Goal: Task Accomplishment & Management: Complete application form

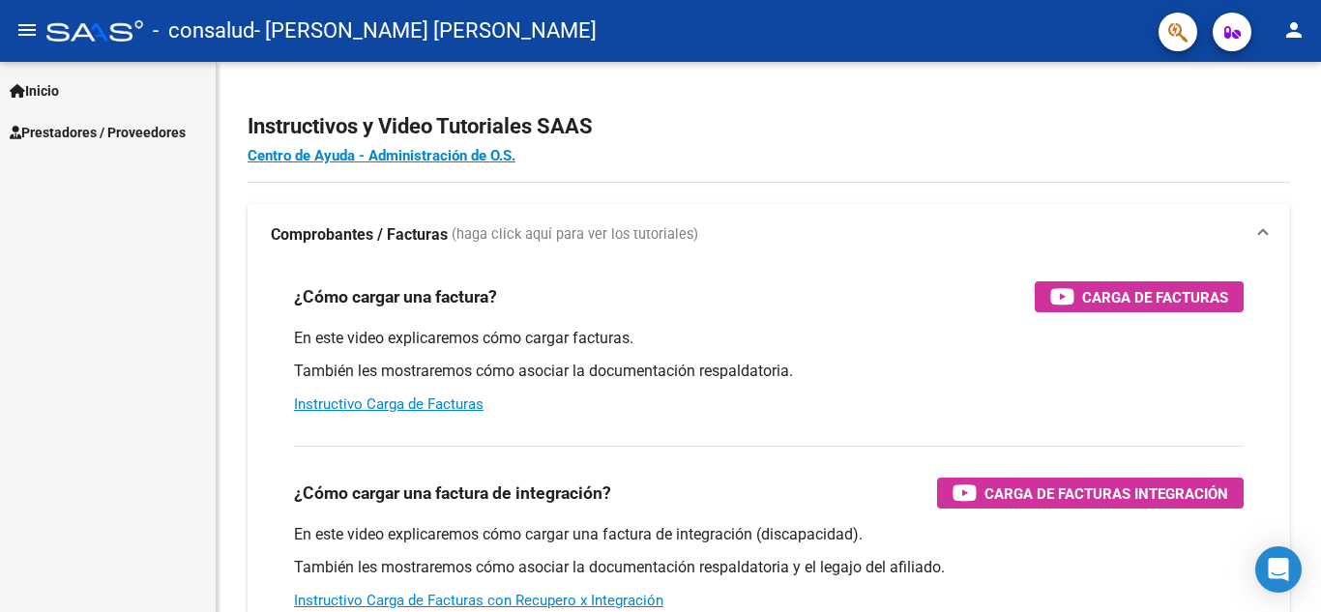
click at [1301, 33] on mat-icon "person" at bounding box center [1294, 29] width 23 height 23
click at [1301, 33] on div at bounding box center [660, 306] width 1321 height 612
click at [84, 120] on link "Prestadores / Proveedores" at bounding box center [108, 132] width 216 height 42
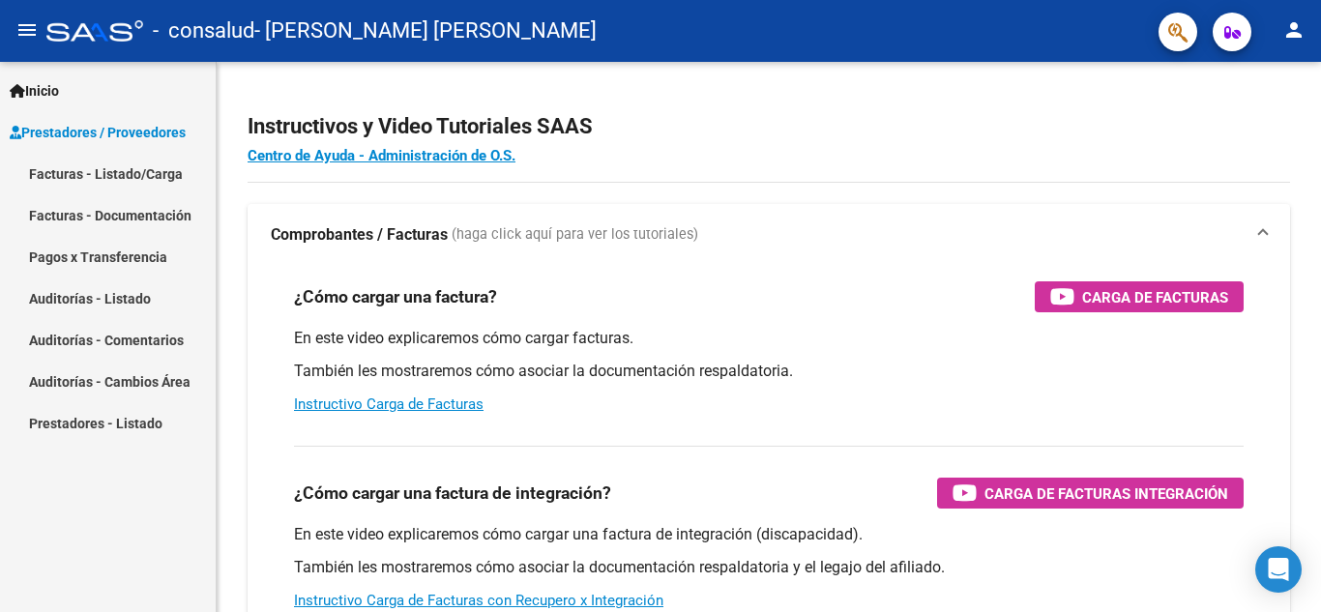
click at [98, 181] on link "Facturas - Listado/Carga" at bounding box center [108, 174] width 216 height 42
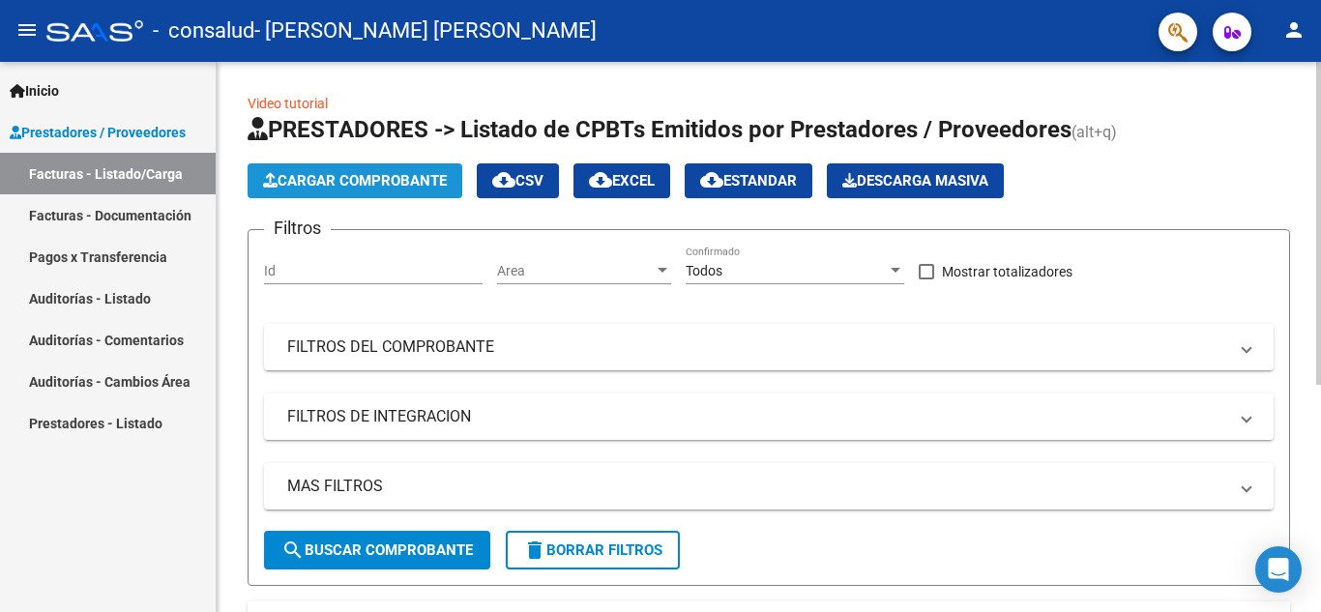
click at [339, 182] on span "Cargar Comprobante" at bounding box center [355, 180] width 184 height 17
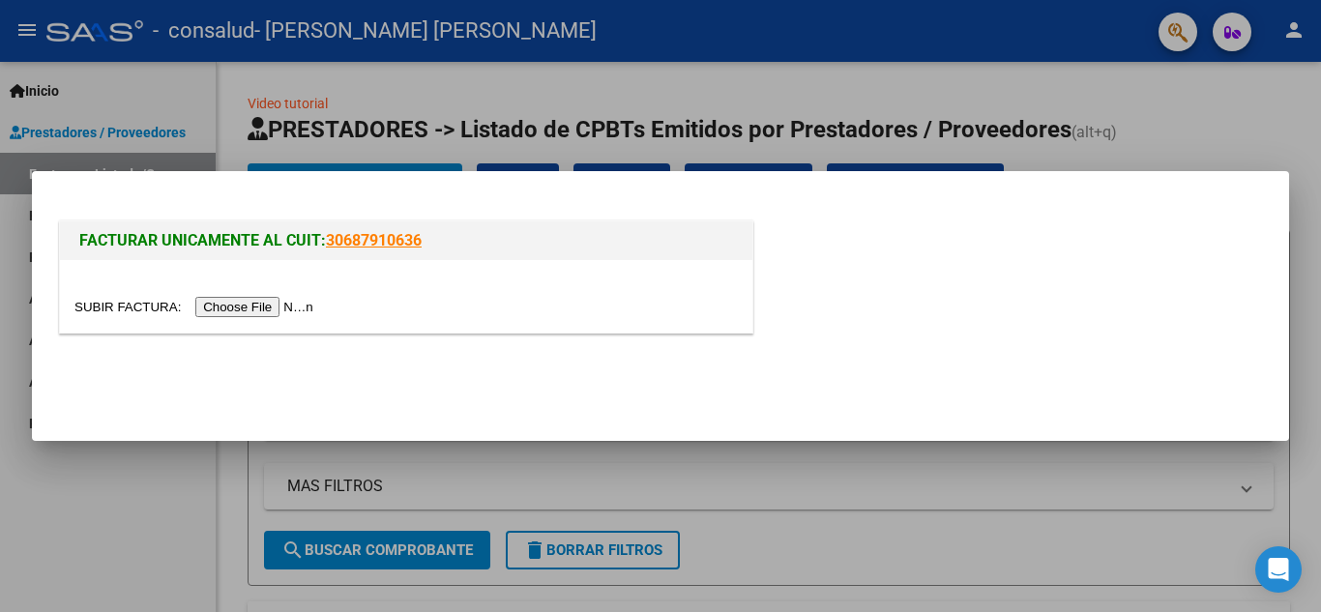
click at [295, 309] on input "file" at bounding box center [196, 307] width 245 height 20
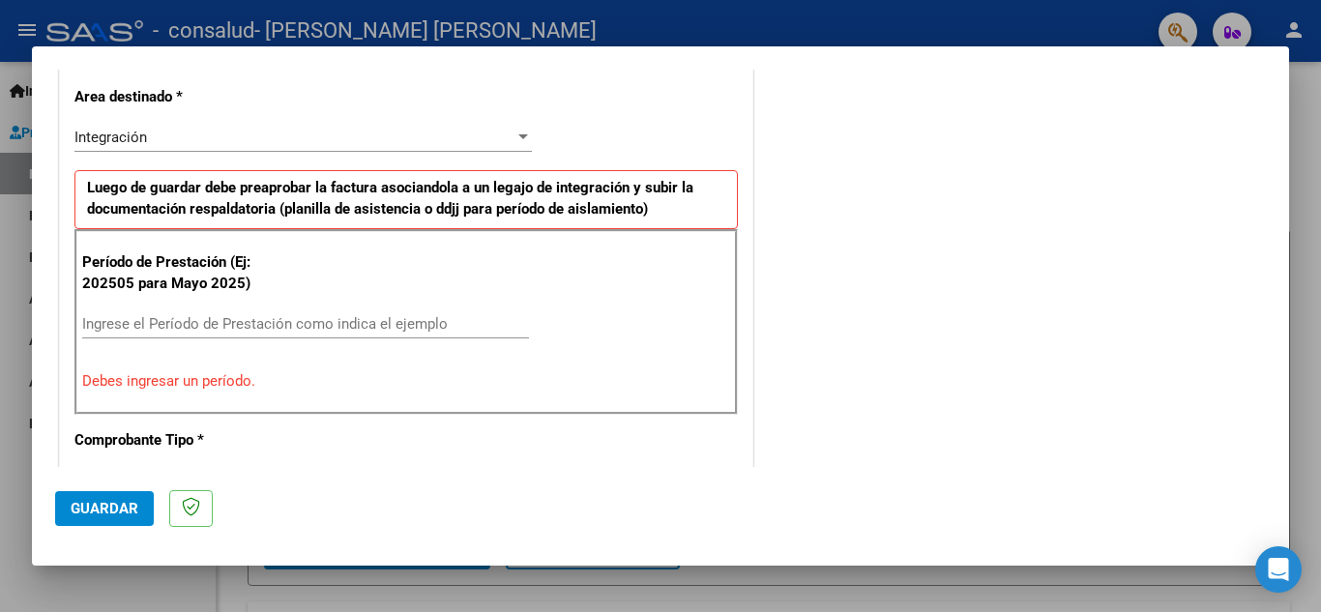
scroll to position [484, 0]
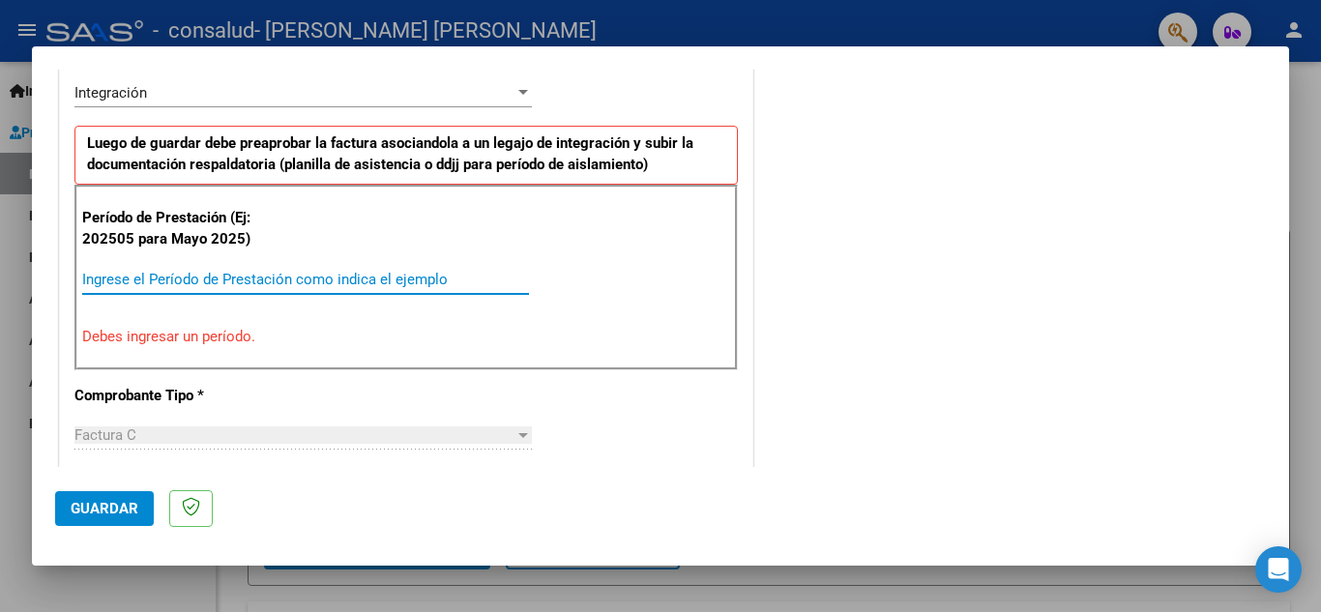
click at [257, 284] on input "Ingrese el Período de Prestación como indica el ejemplo" at bounding box center [305, 279] width 447 height 17
type input "0"
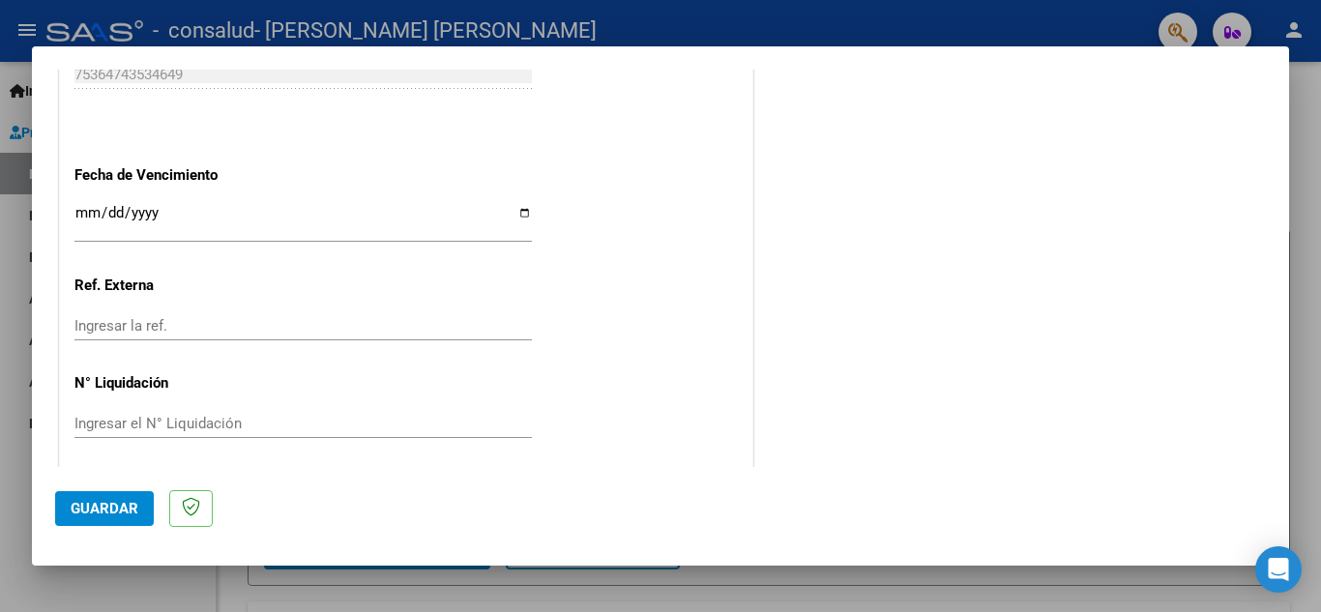
scroll to position [1305, 0]
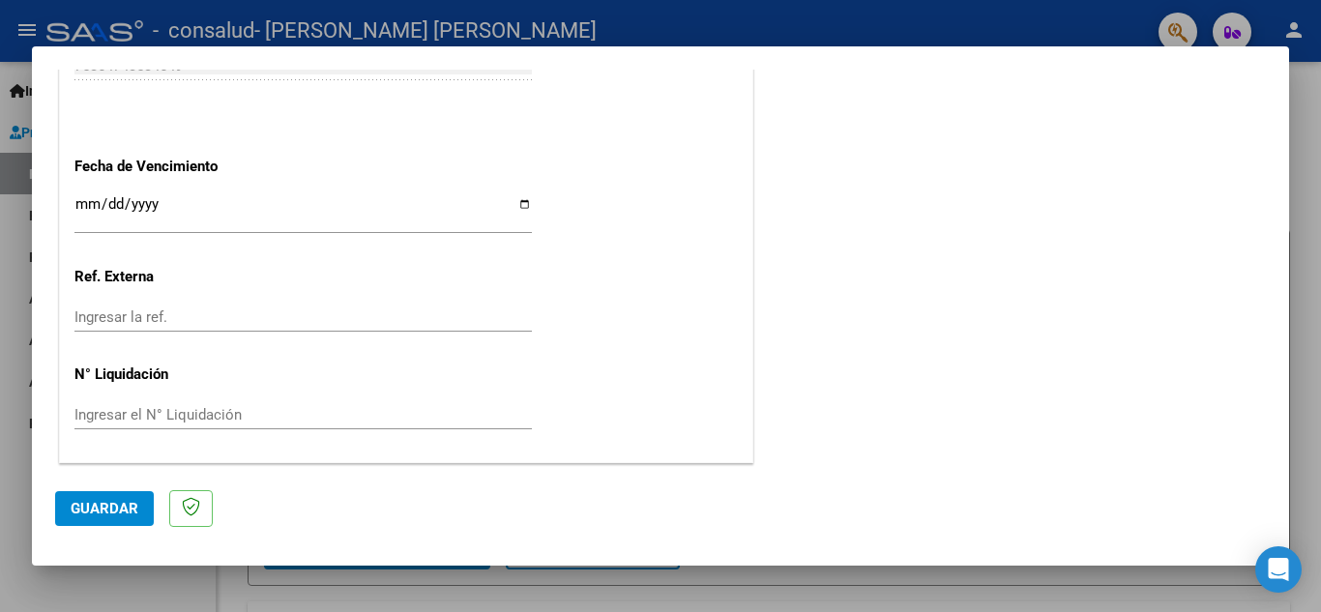
type input "202508"
click at [116, 513] on span "Guardar" at bounding box center [105, 508] width 68 height 17
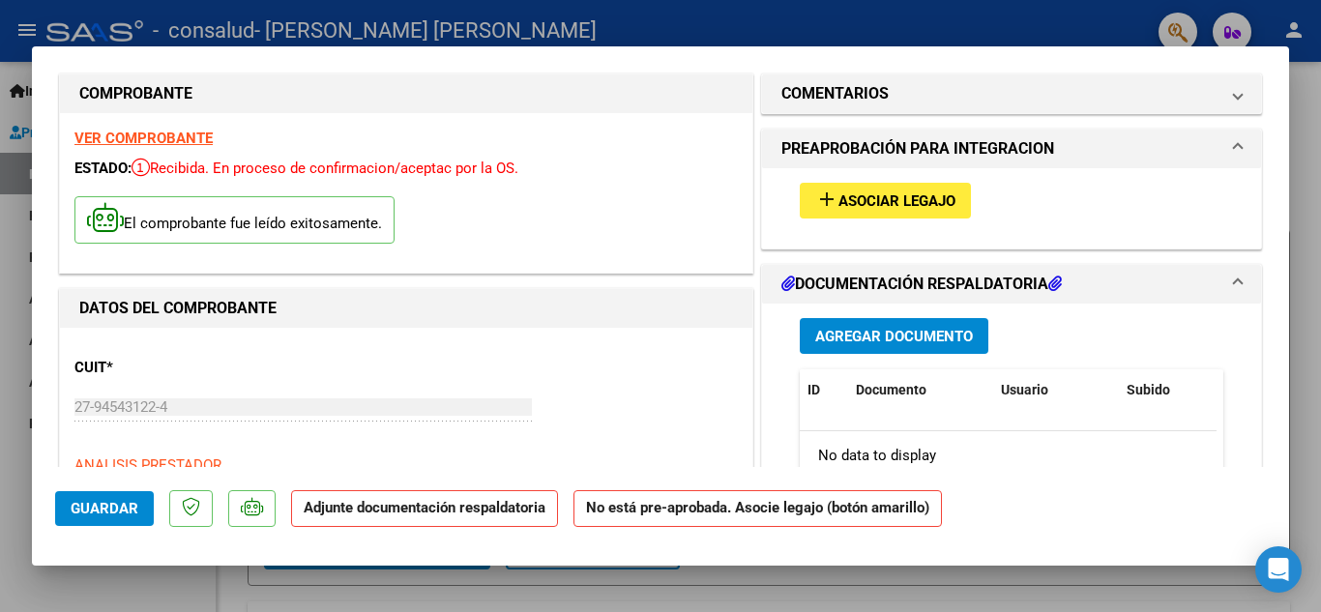
scroll to position [0, 0]
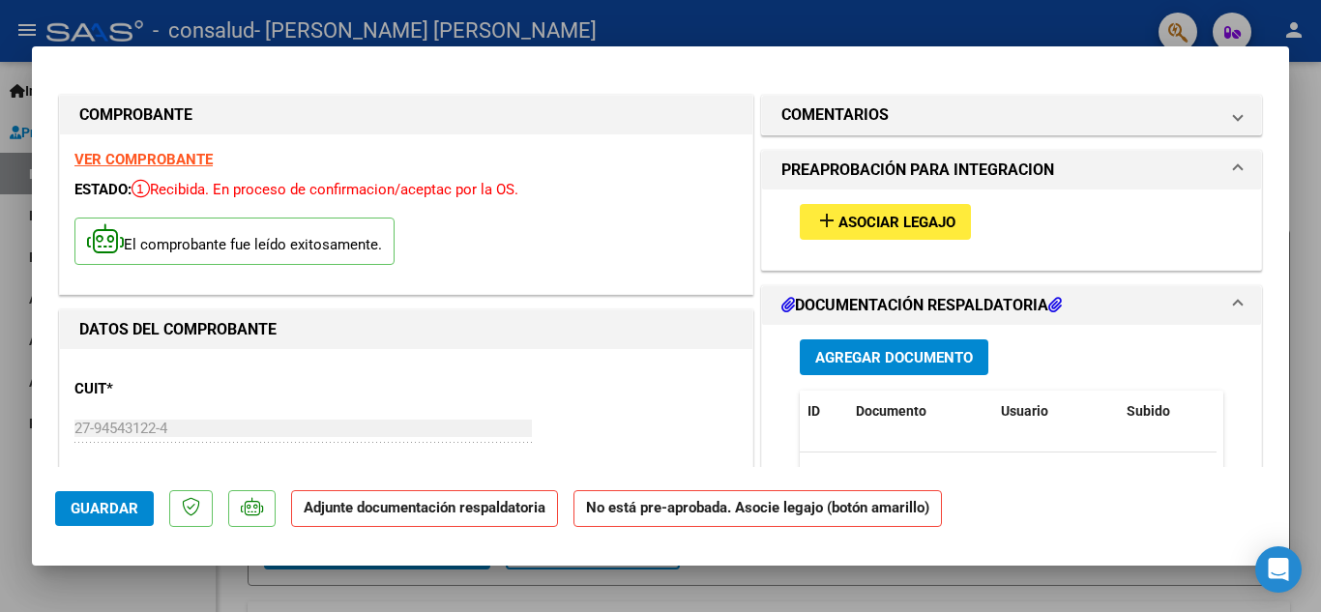
click at [905, 220] on span "Asociar Legajo" at bounding box center [897, 222] width 117 height 17
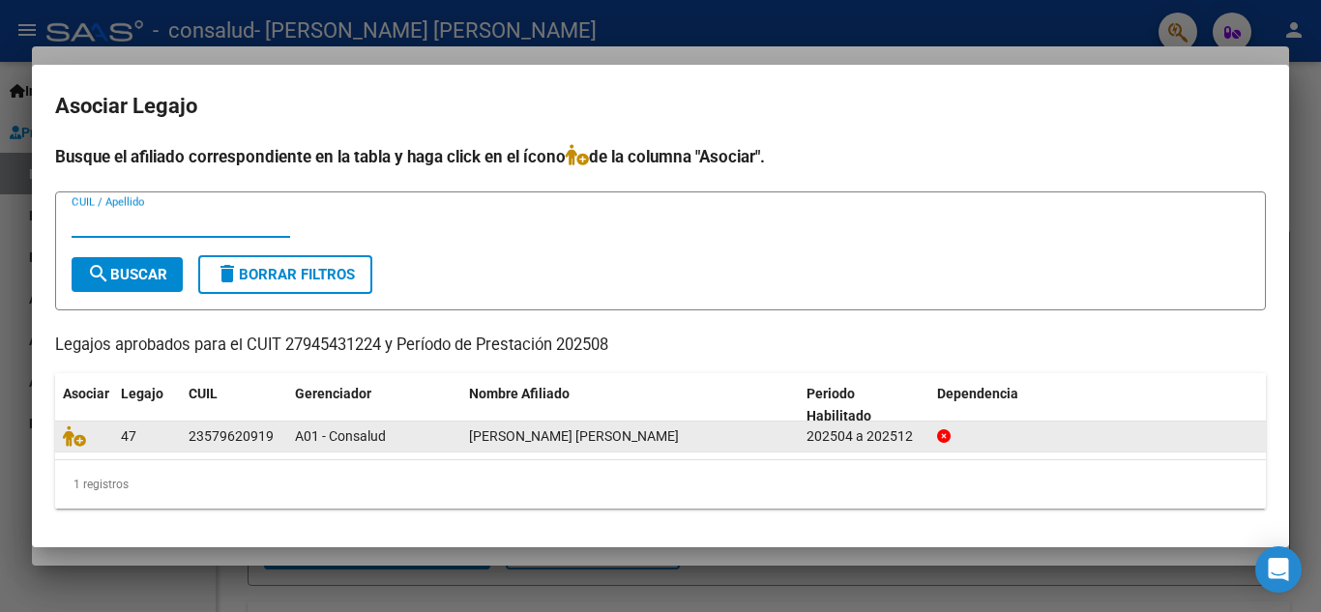
click at [276, 429] on div "23579620919" at bounding box center [234, 437] width 91 height 22
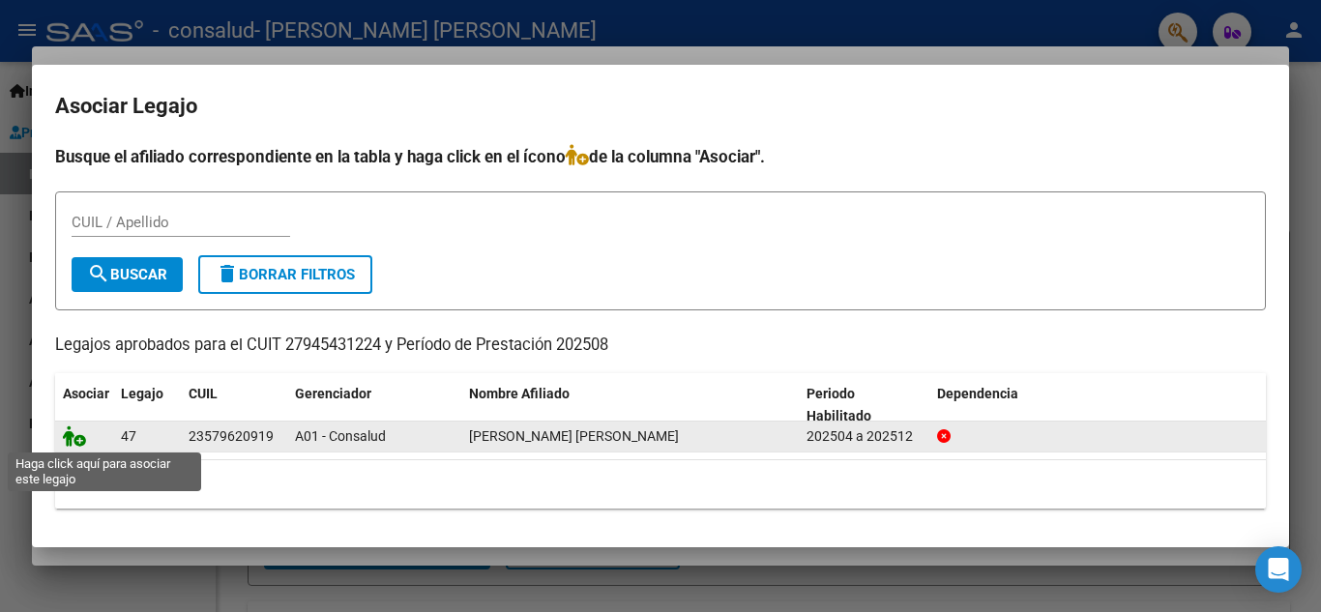
click at [79, 437] on icon at bounding box center [74, 436] width 23 height 21
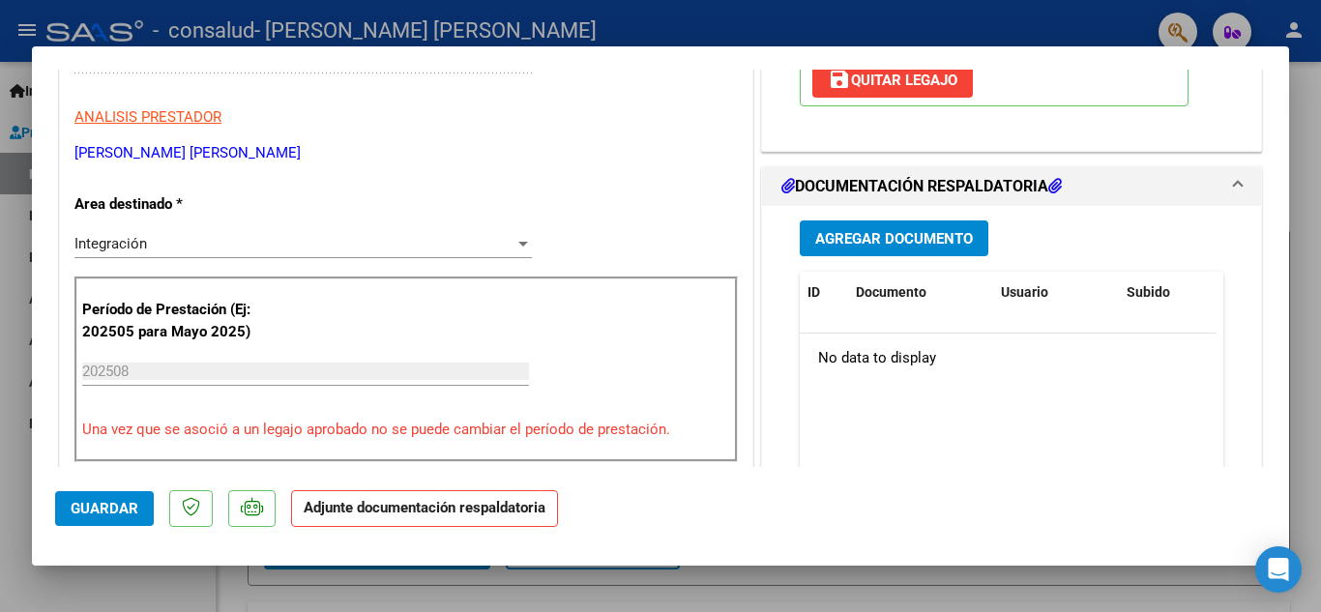
scroll to position [387, 0]
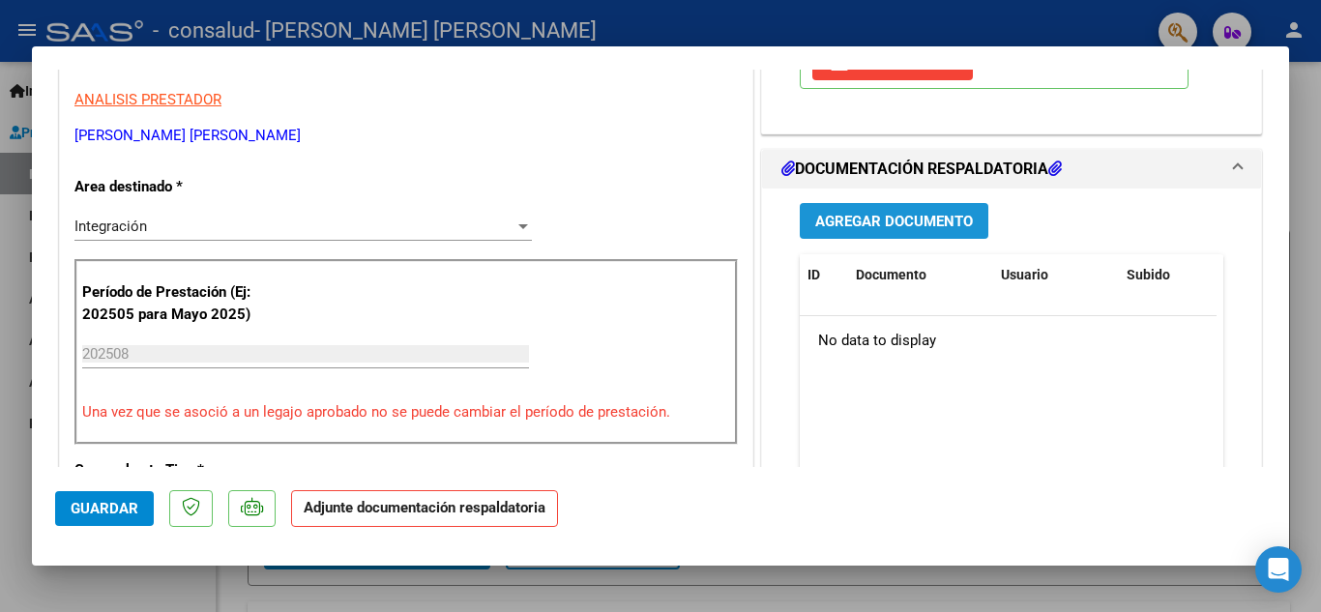
click at [888, 222] on span "Agregar Documento" at bounding box center [894, 221] width 158 height 17
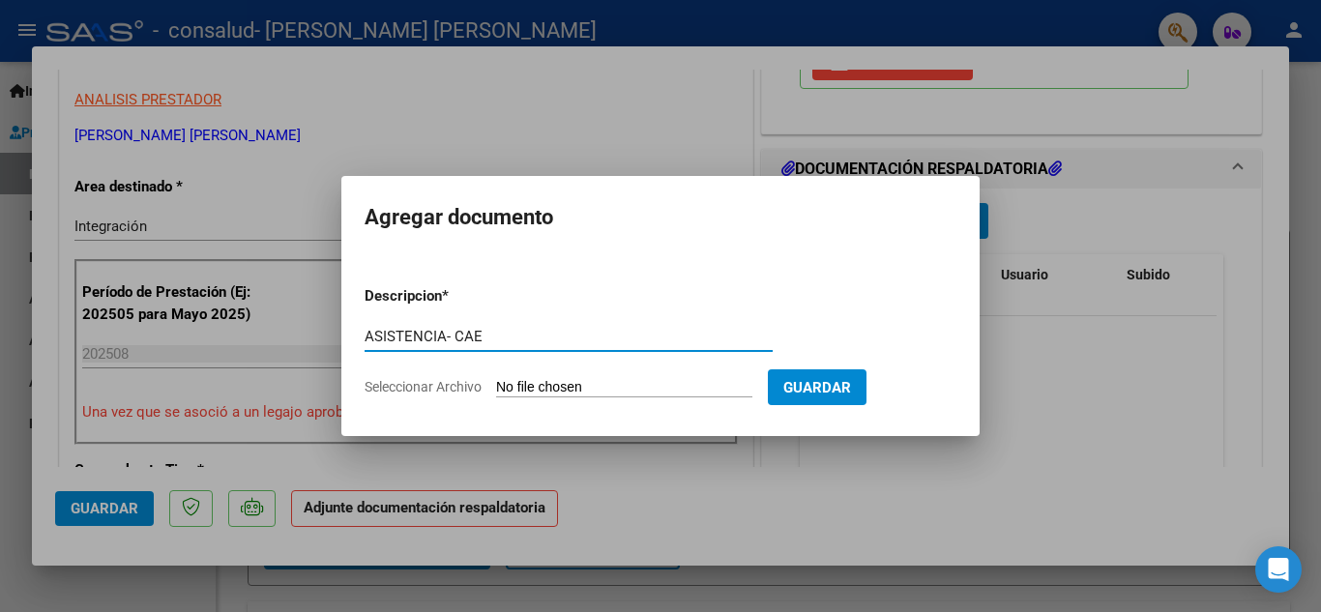
type input "ASISTENCIA- CAE"
click at [851, 386] on span "Guardar" at bounding box center [818, 387] width 68 height 17
click at [851, 385] on span "Guardar" at bounding box center [818, 387] width 68 height 17
click at [851, 379] on span "Guardar" at bounding box center [818, 387] width 68 height 17
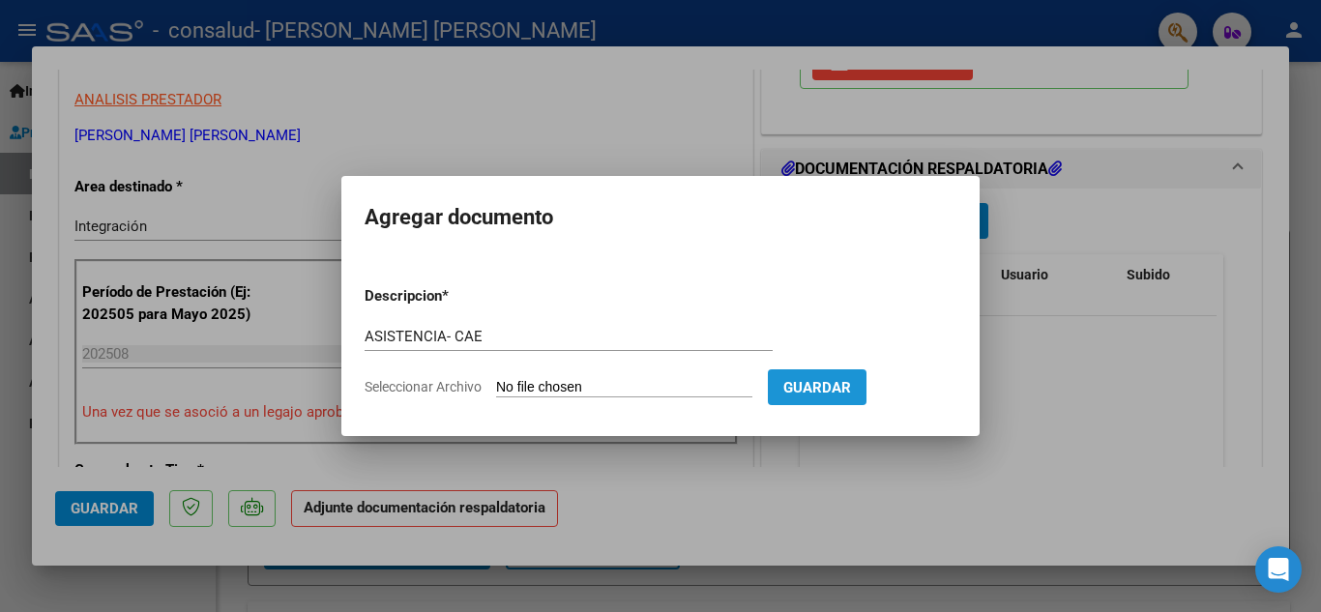
click at [851, 379] on span "Guardar" at bounding box center [818, 387] width 68 height 17
drag, startPoint x: 751, startPoint y: 384, endPoint x: 706, endPoint y: 391, distance: 45.0
click at [706, 391] on input "Seleccionar Archivo" at bounding box center [624, 388] width 256 height 18
type input "C:\fakepath\CAE [PERSON_NAME].pdf"
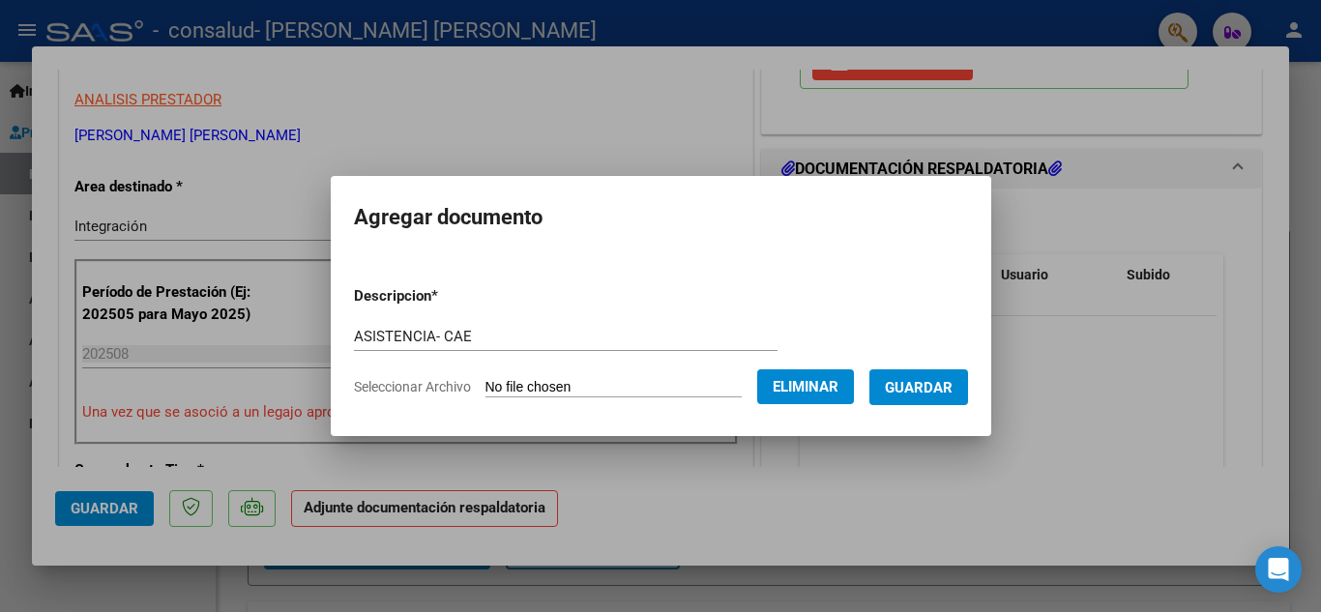
click at [631, 377] on form "Descripcion * ASISTENCIA- CAE Escriba aquí una descripcion Seleccionar Archivo …" at bounding box center [661, 341] width 614 height 141
click at [944, 383] on span "Guardar" at bounding box center [919, 387] width 68 height 17
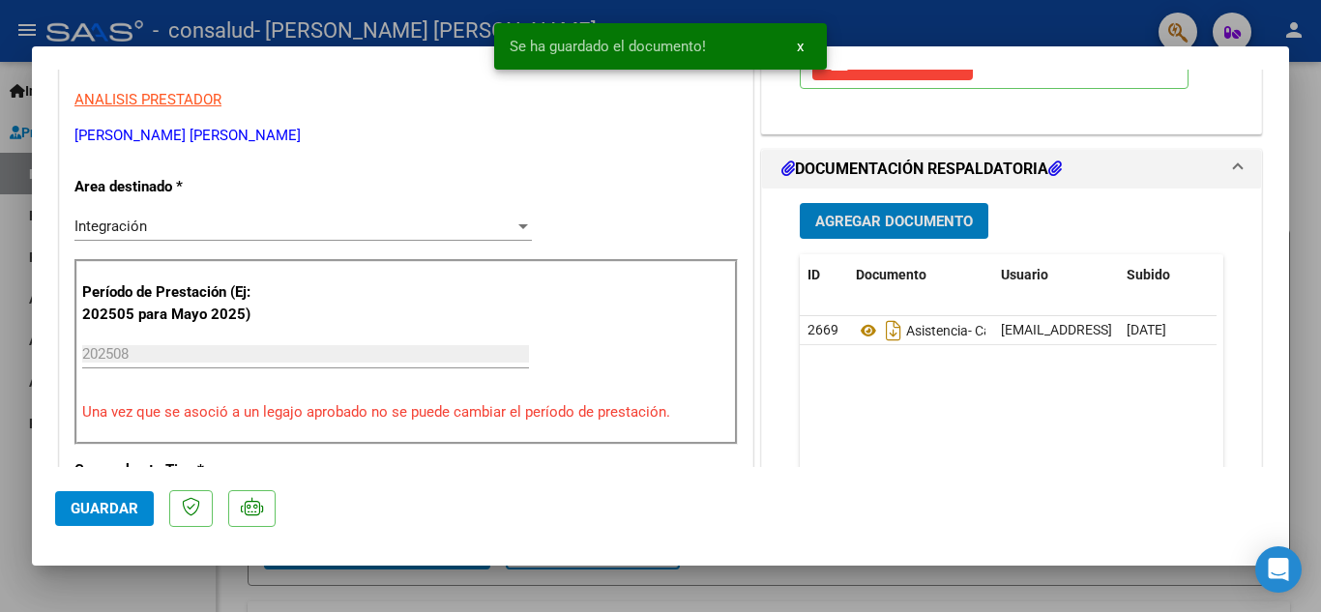
click at [915, 226] on span "Agregar Documento" at bounding box center [894, 221] width 158 height 17
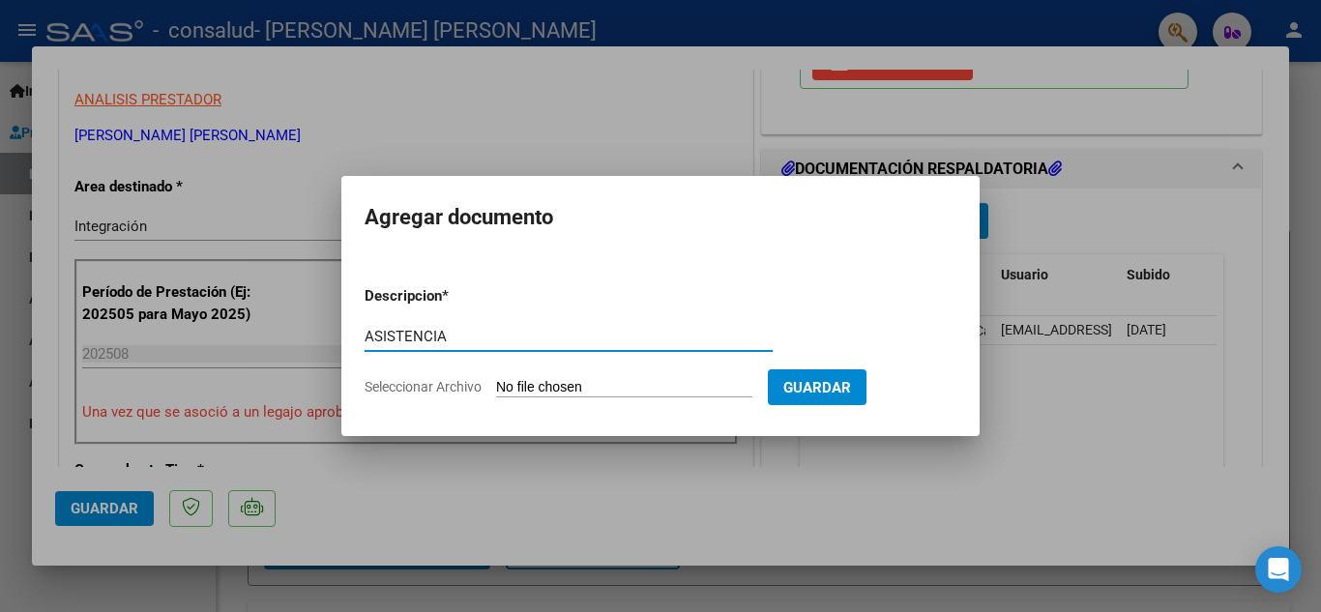
type input "ASISTENCIA"
click at [666, 378] on form "Descripcion * ASISTENCIA Escriba aquí una descripcion Seleccionar Archivo Guard…" at bounding box center [661, 341] width 592 height 141
click at [641, 379] on input "Seleccionar Archivo" at bounding box center [624, 388] width 256 height 18
type input "C:\fakepath\[PERSON_NAME] ASISTENCIA [DATE].pdf"
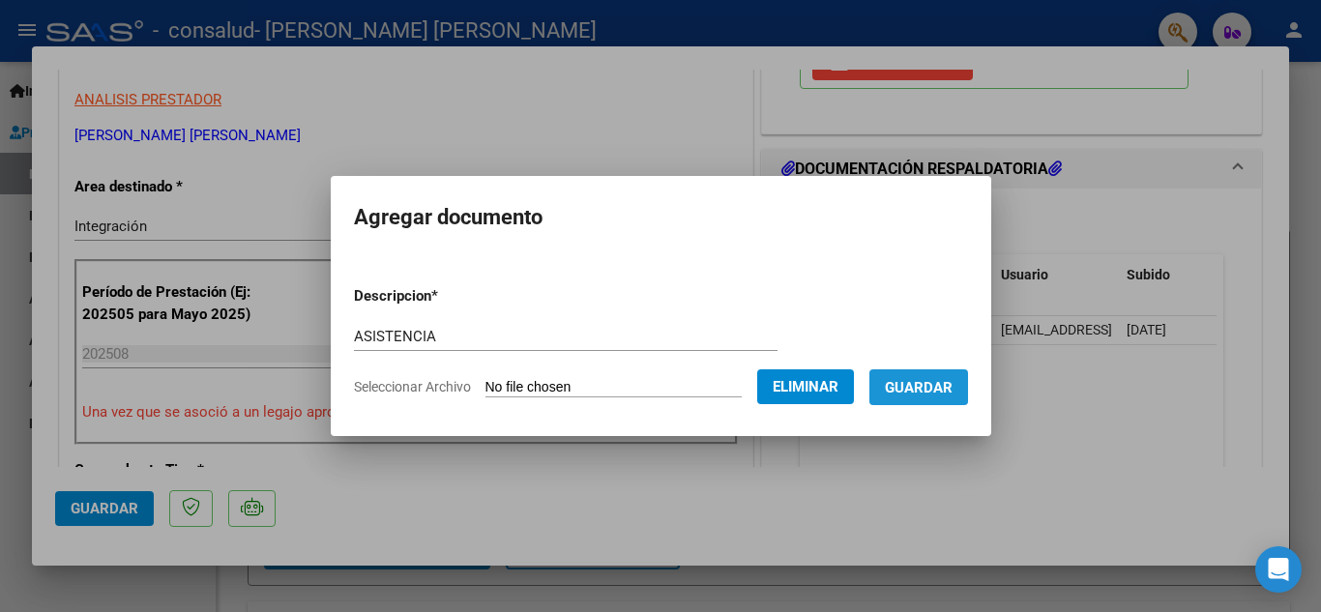
click at [924, 376] on button "Guardar" at bounding box center [919, 388] width 99 height 36
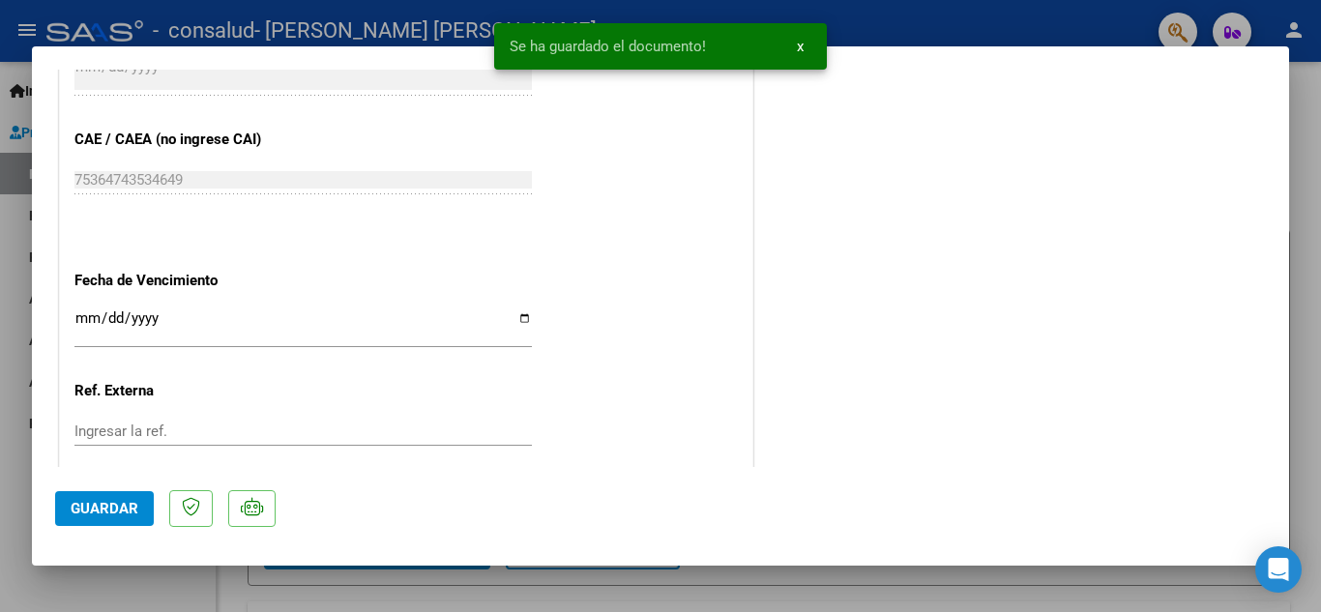
scroll to position [1334, 0]
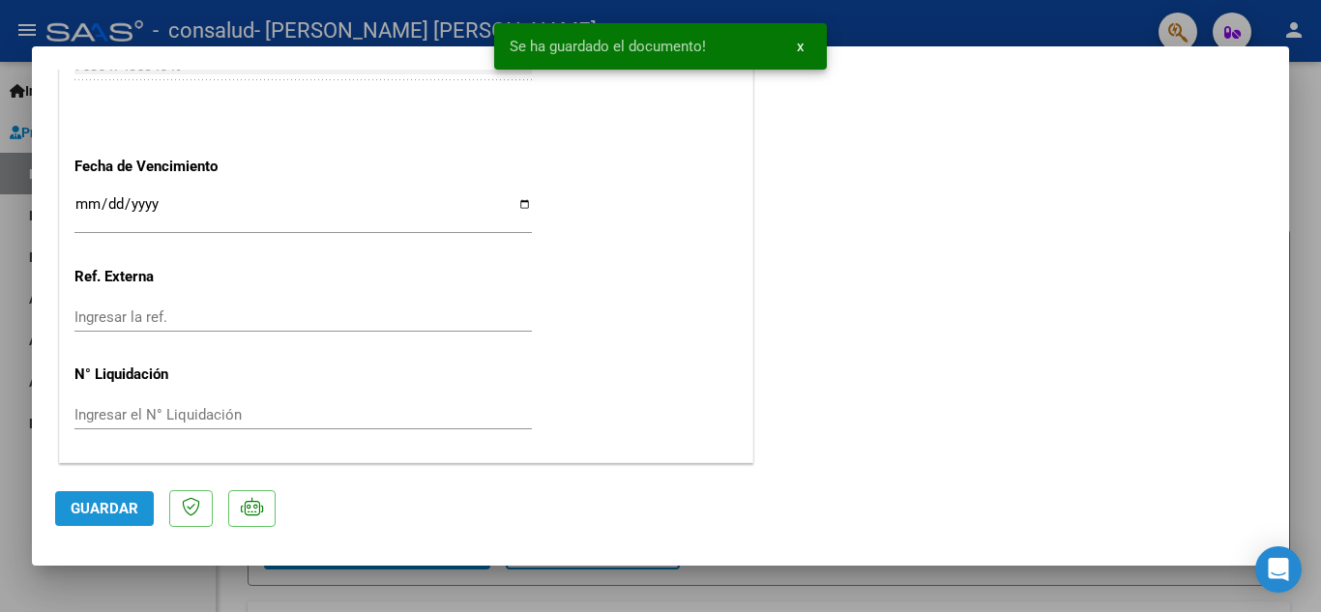
click at [94, 502] on span "Guardar" at bounding box center [105, 508] width 68 height 17
click at [106, 506] on span "Guardar" at bounding box center [105, 508] width 68 height 17
click at [286, 593] on div at bounding box center [660, 306] width 1321 height 612
type input "$ 0,00"
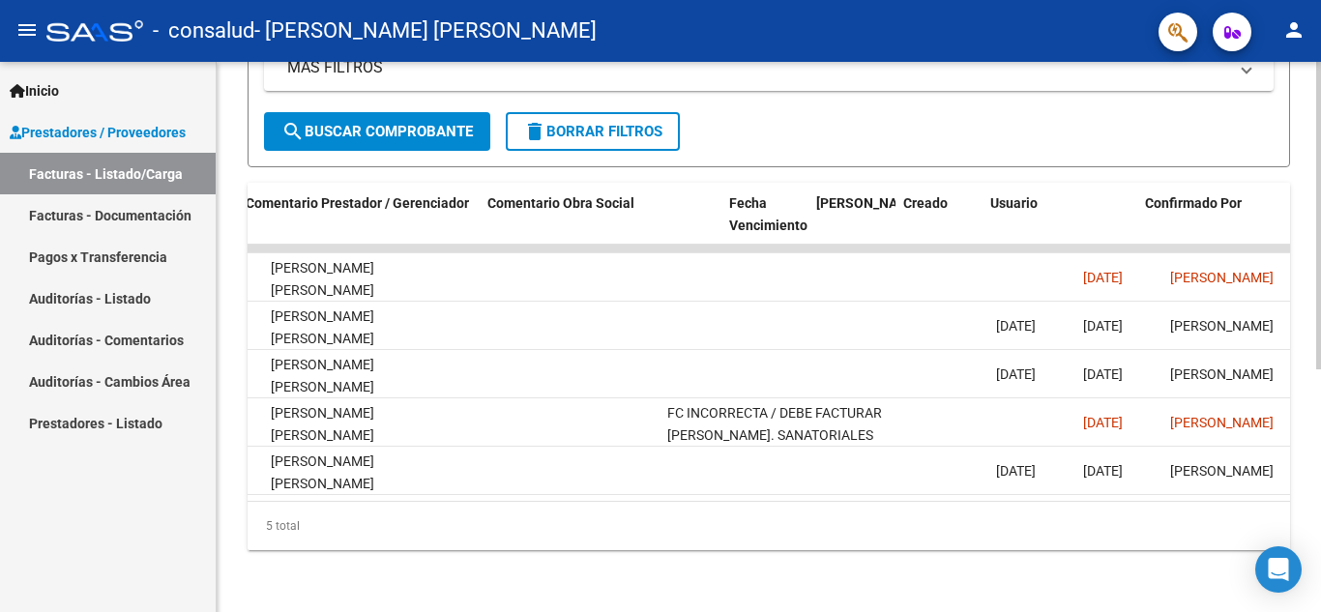
scroll to position [0, 3035]
